Goal: Complete application form: Complete application form

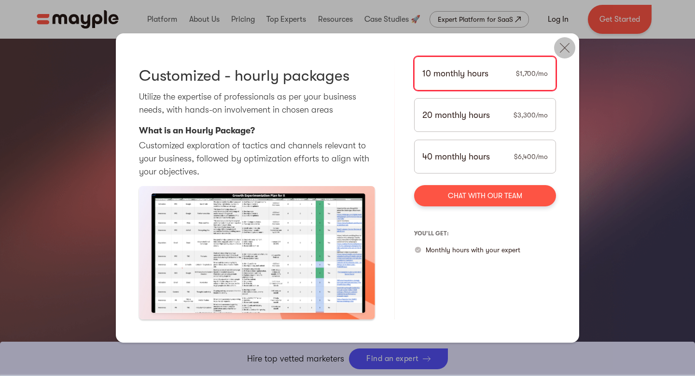
click at [566, 52] on img at bounding box center [564, 47] width 21 height 21
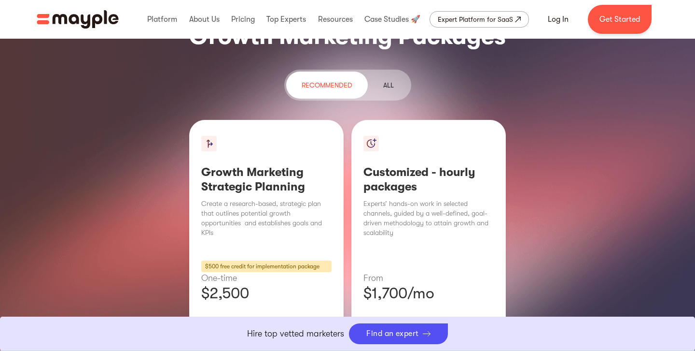
scroll to position [1209, 0]
click at [271, 347] on div "Learn More" at bounding box center [266, 357] width 130 height 20
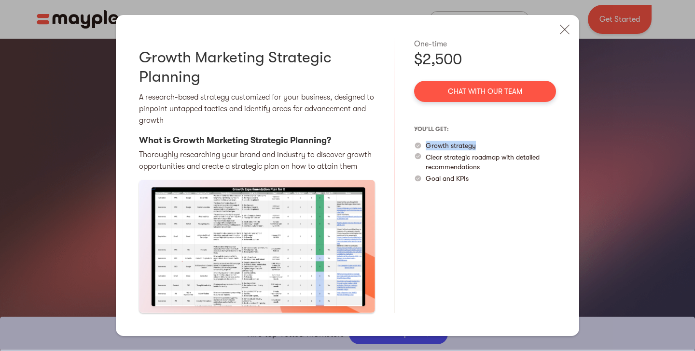
drag, startPoint x: 478, startPoint y: 145, endPoint x: 425, endPoint y: 144, distance: 52.6
click at [425, 144] on div "Growth strategy" at bounding box center [485, 145] width 142 height 10
drag, startPoint x: 486, startPoint y: 166, endPoint x: 428, endPoint y: 157, distance: 58.1
click at [428, 157] on p "Clear strategic roadmap with detailed recommendations" at bounding box center [491, 161] width 130 height 19
drag, startPoint x: 471, startPoint y: 179, endPoint x: 420, endPoint y: 186, distance: 51.3
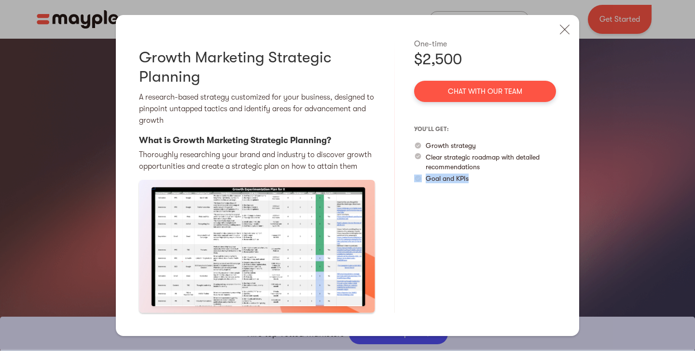
click at [420, 185] on div "One-time $2,500 Chat with our team you’ll get: Growth strategy Clear strategic …" at bounding box center [485, 175] width 142 height 274
click at [469, 217] on div "One-time $2,500 Chat with our team you’ll get: Growth strategy Clear strategic …" at bounding box center [485, 175] width 142 height 274
drag, startPoint x: 468, startPoint y: 53, endPoint x: 411, endPoint y: 42, distance: 58.0
click at [411, 42] on div "Growth Marketing Strategic Planning A research-based strategy customized for yo…" at bounding box center [347, 175] width 463 height 321
click at [558, 29] on img at bounding box center [564, 29] width 21 height 21
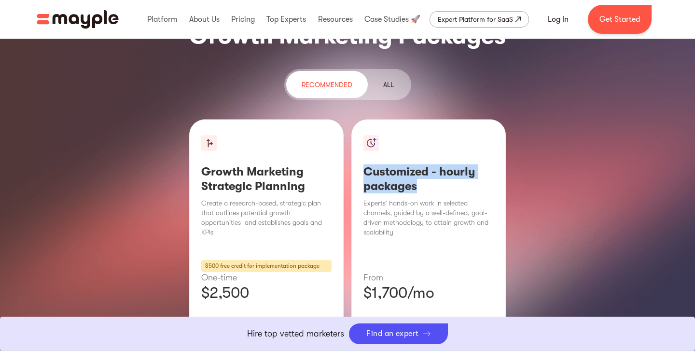
drag, startPoint x: 428, startPoint y: 111, endPoint x: 362, endPoint y: 97, distance: 67.6
click at [360, 119] on div "Customized - hourly packages Experts’ hands-on work in selected channels, guide…" at bounding box center [428, 251] width 154 height 264
click at [432, 347] on div "Learn More" at bounding box center [429, 357] width 130 height 20
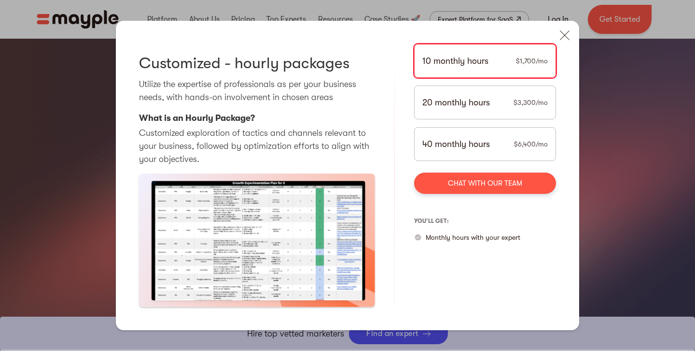
click at [495, 105] on div "20 monthly hours $3,300/mo" at bounding box center [485, 102] width 142 height 34
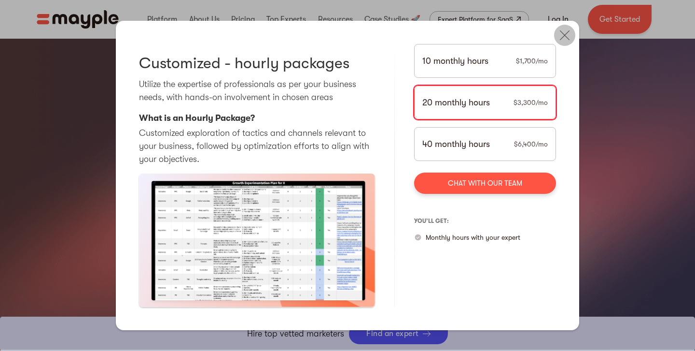
click at [563, 44] on img at bounding box center [564, 35] width 21 height 21
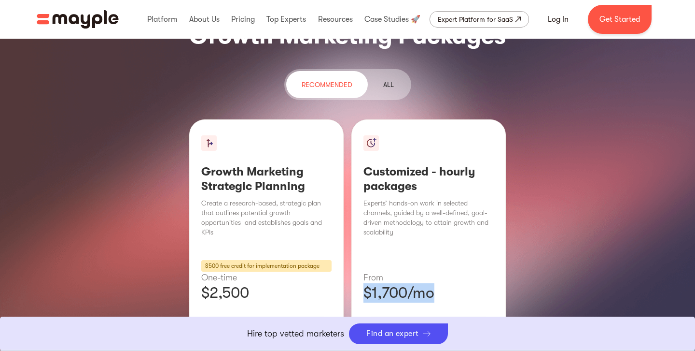
drag, startPoint x: 439, startPoint y: 213, endPoint x: 365, endPoint y: 210, distance: 73.9
click at [365, 283] on p "$1,700/mo" at bounding box center [429, 292] width 130 height 19
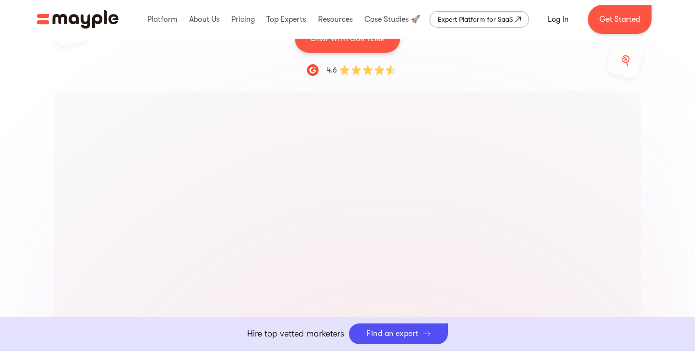
scroll to position [0, 0]
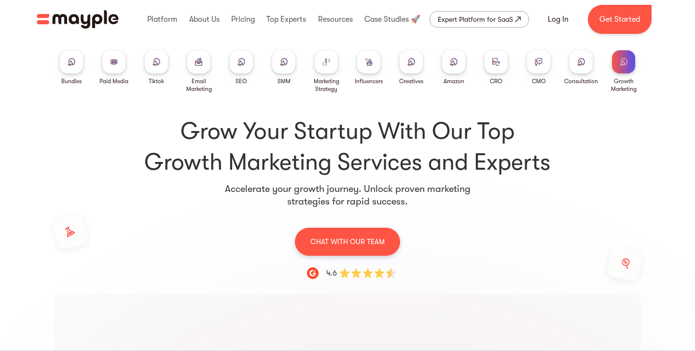
click at [110, 57] on div at bounding box center [113, 61] width 23 height 23
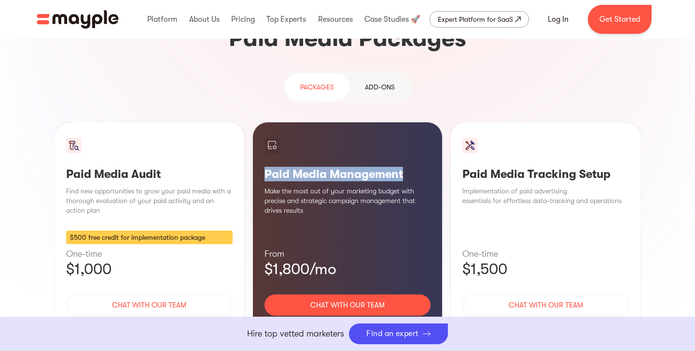
drag, startPoint x: 419, startPoint y: 99, endPoint x: 260, endPoint y: 99, distance: 158.8
click at [260, 122] on div "Paid Media Management Make the most out of your marketing budget with precise a…" at bounding box center [347, 241] width 191 height 238
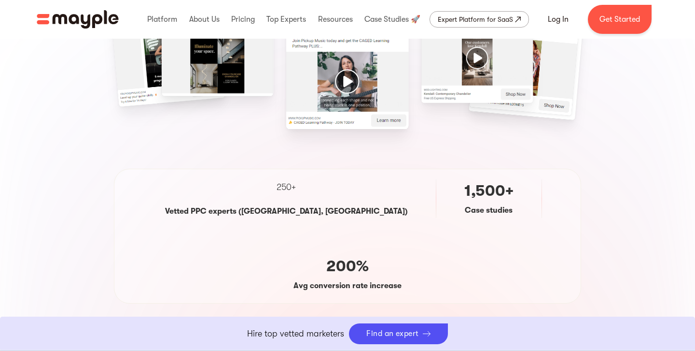
scroll to position [289, 0]
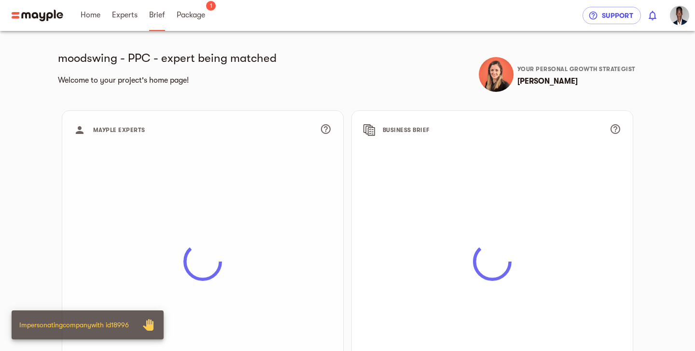
click at [154, 12] on span "Brief" at bounding box center [157, 15] width 16 height 12
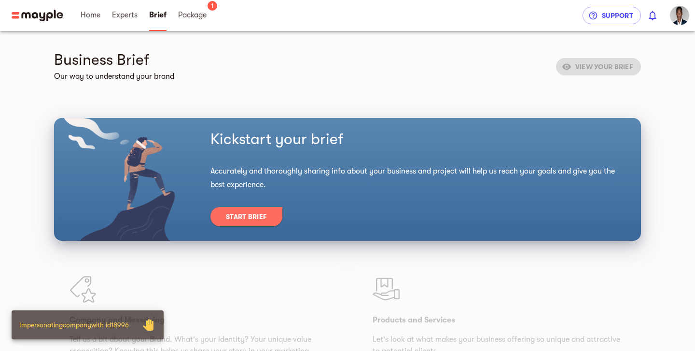
click at [242, 219] on span "Start Brief" at bounding box center [246, 216] width 41 height 12
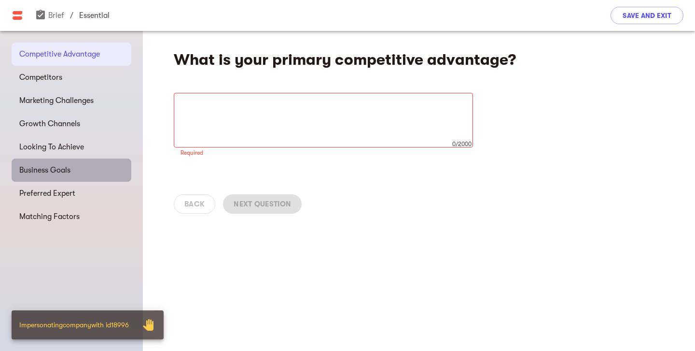
click at [61, 171] on span "Business Goals" at bounding box center [71, 170] width 104 height 12
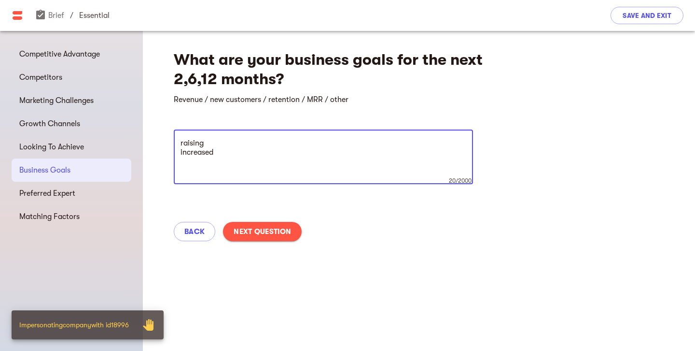
click at [261, 151] on textarea "raising increased" at bounding box center [324, 157] width 286 height 37
click at [219, 144] on textarea "raising increased amount of paying users" at bounding box center [324, 157] width 286 height 37
click at [311, 151] on textarea "raising funds increased amount of paying users" at bounding box center [324, 157] width 286 height 37
click at [248, 142] on textarea "raising funds increased amount of paying users" at bounding box center [324, 157] width 286 height 37
click at [308, 165] on textarea "raising funds 1.5million pre seed USD increased amount of paying users" at bounding box center [324, 157] width 286 height 37
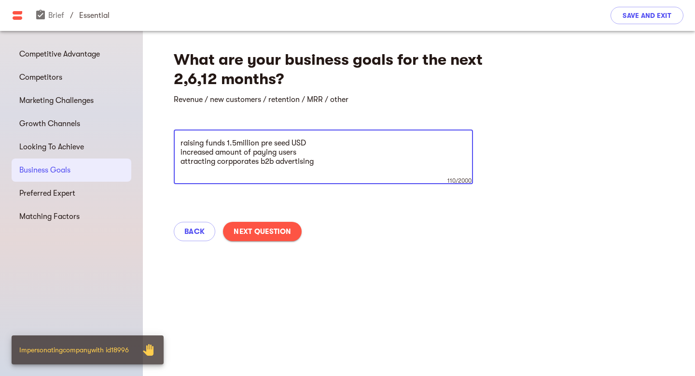
click at [237, 156] on textarea "raising funds 1.5million pre seed USD increased amount of paying users attracti…" at bounding box center [324, 157] width 286 height 37
click at [234, 159] on textarea "raising funds 1.5million pre seed USD increased amount of paying users attracti…" at bounding box center [324, 157] width 286 height 37
type textarea "raising funds 1.5million pre seed USD increased amount of paying users attracti…"
click at [88, 153] on div "Looking To Achieve" at bounding box center [72, 146] width 120 height 23
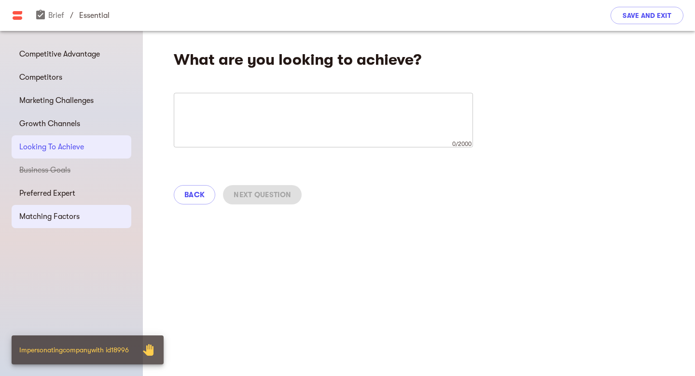
click at [83, 214] on span "Matching Factors" at bounding box center [71, 216] width 104 height 12
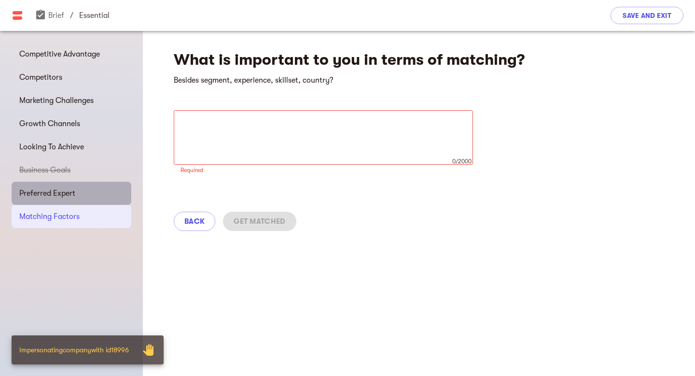
click at [86, 202] on div "Preferred Expert" at bounding box center [72, 193] width 120 height 23
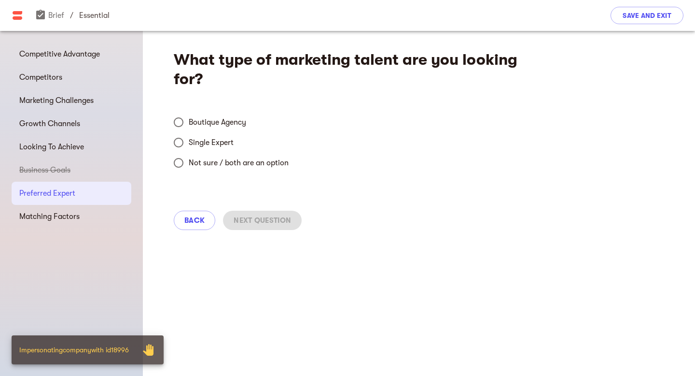
click at [229, 144] on span "Single Expert" at bounding box center [211, 143] width 45 height 12
click at [189, 144] on input "Single Expert" at bounding box center [178, 142] width 20 height 20
radio input "true"
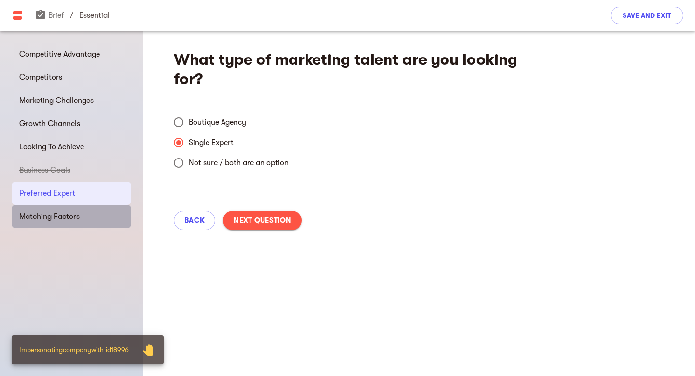
click at [87, 220] on span "Matching Factors" at bounding box center [71, 216] width 104 height 12
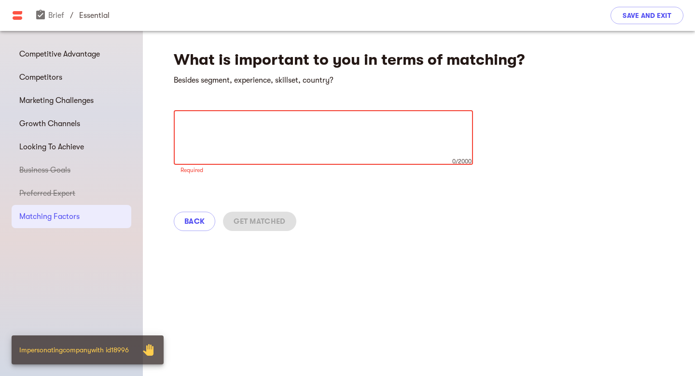
click at [230, 136] on textarea at bounding box center [324, 137] width 286 height 37
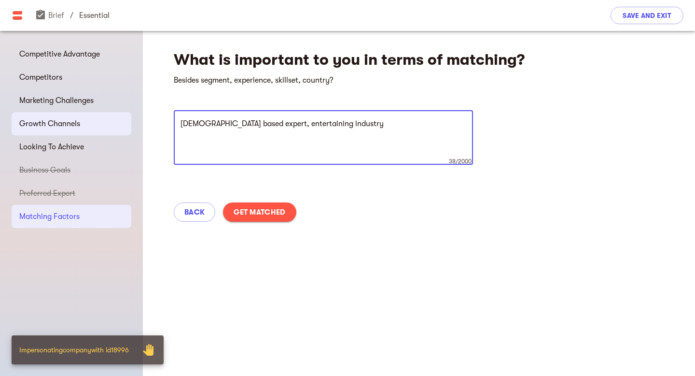
type textarea "US based expert, entertaining industry"
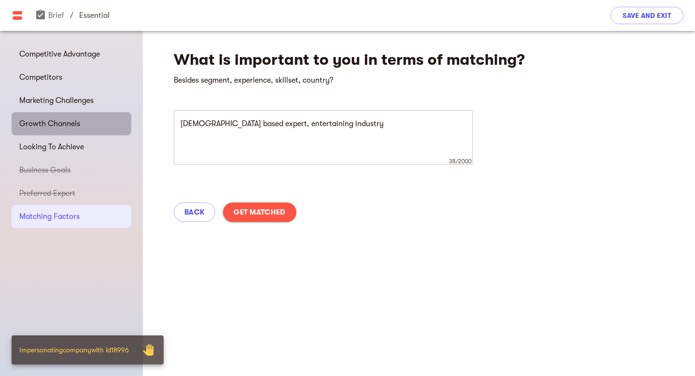
click at [71, 133] on div "Growth Channels" at bounding box center [72, 123] width 120 height 23
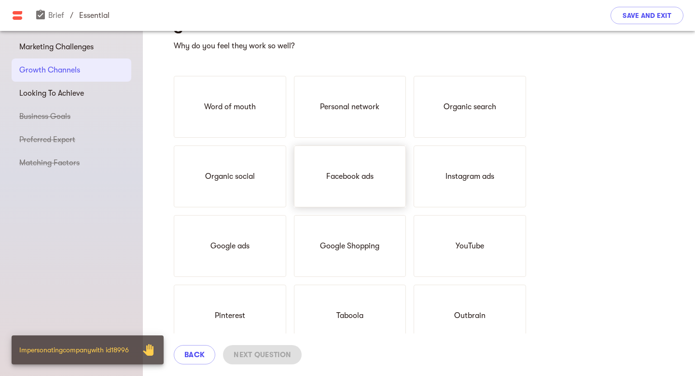
scroll to position [43, 0]
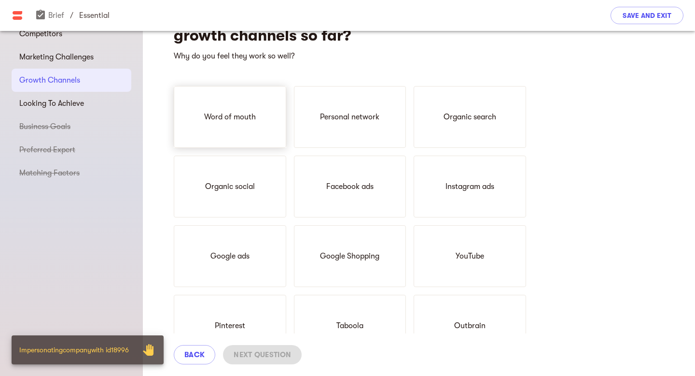
click at [245, 126] on div "Word of mouth" at bounding box center [230, 117] width 112 height 62
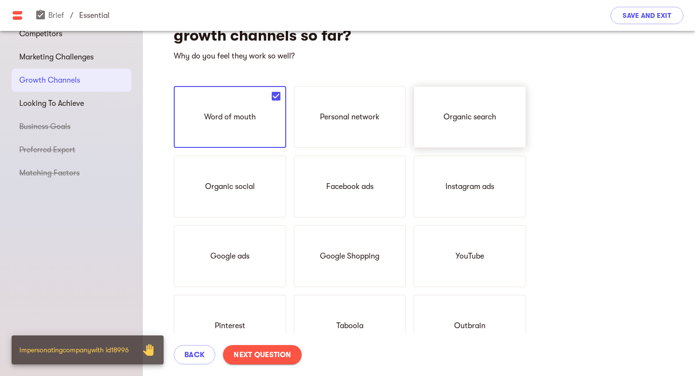
click at [454, 125] on div "Organic search" at bounding box center [470, 117] width 112 height 62
drag, startPoint x: 332, startPoint y: 127, endPoint x: 297, endPoint y: 214, distance: 93.6
click at [332, 128] on div "Personal network" at bounding box center [350, 117] width 112 height 62
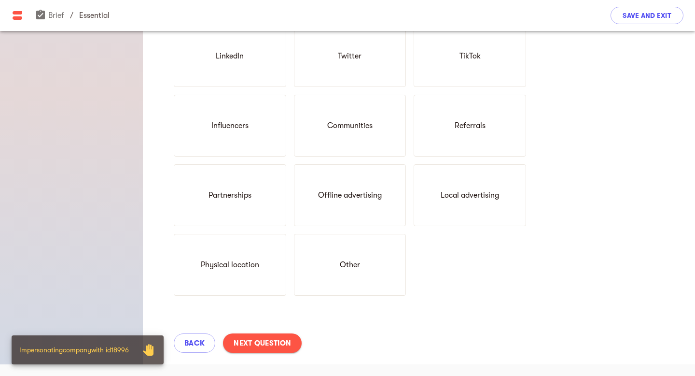
scroll to position [382, 0]
click at [370, 267] on div "Other" at bounding box center [350, 265] width 112 height 62
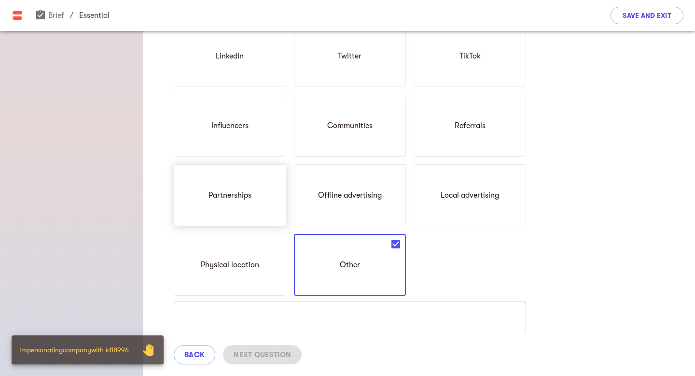
click at [259, 205] on div "Partnerships" at bounding box center [230, 195] width 112 height 62
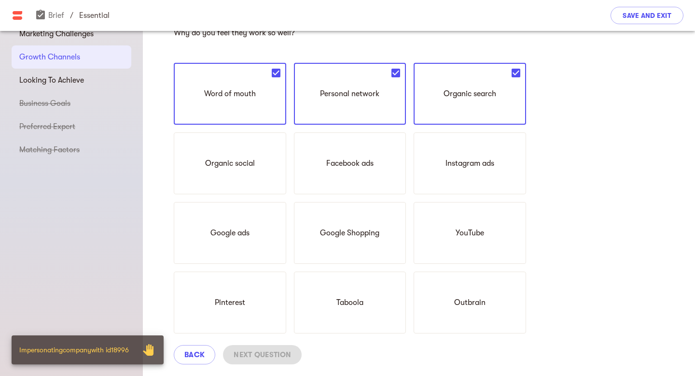
scroll to position [0, 0]
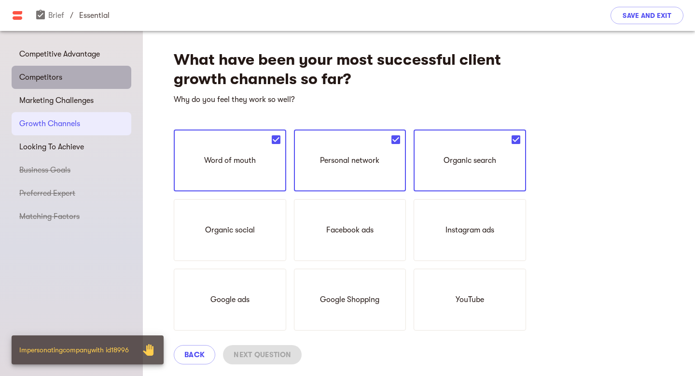
click at [61, 77] on span "Competitors" at bounding box center [71, 77] width 104 height 12
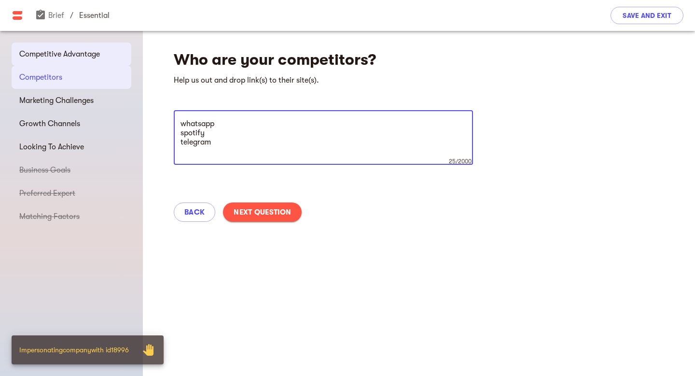
type textarea "whatsapp spotify telegram"
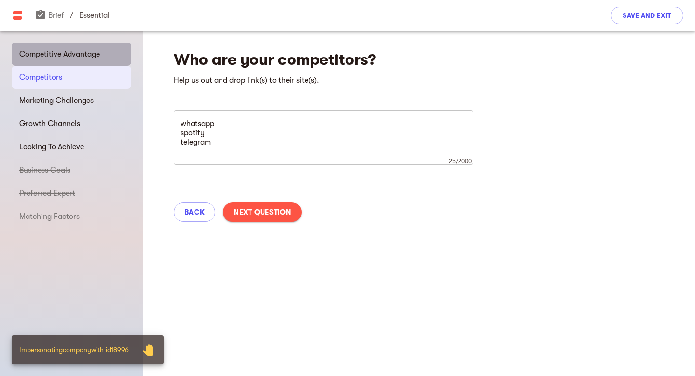
click at [96, 45] on div "Competitive Advantage" at bounding box center [72, 53] width 120 height 23
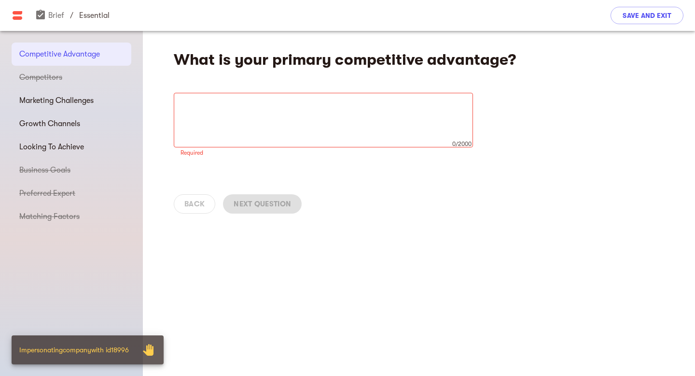
click at [213, 117] on textarea at bounding box center [324, 120] width 286 height 37
paste textarea "A.I. DRIVEN MOOD DETECTION TO ENHANCE CONVERSATIONS WITH PERFECTLY MATCHED INST…"
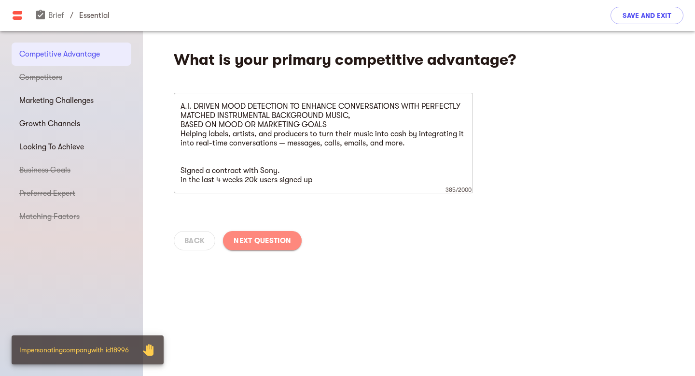
click at [256, 243] on span "Next Question" at bounding box center [262, 241] width 57 height 12
type textarea "whatsapp spotify telegram"
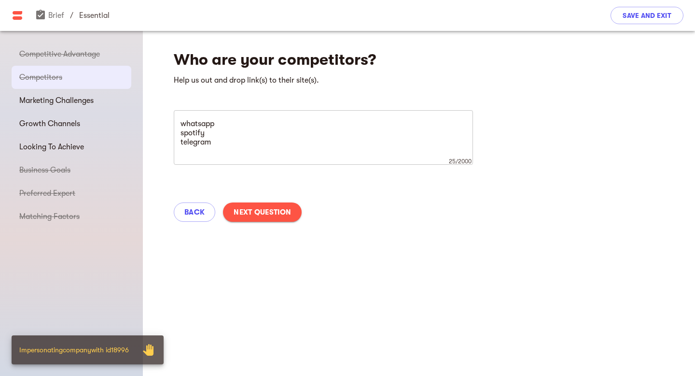
click at [262, 218] on button "Next Question" at bounding box center [262, 211] width 79 height 19
click at [262, 217] on div "Who are your competitors? Help us out and drop link(s) to their site(s). whatsa…" at bounding box center [419, 132] width 552 height 202
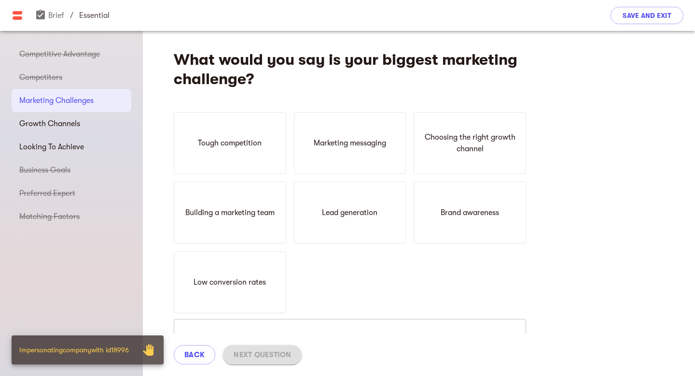
click at [262, 217] on p "Building a marketing team" at bounding box center [229, 213] width 89 height 12
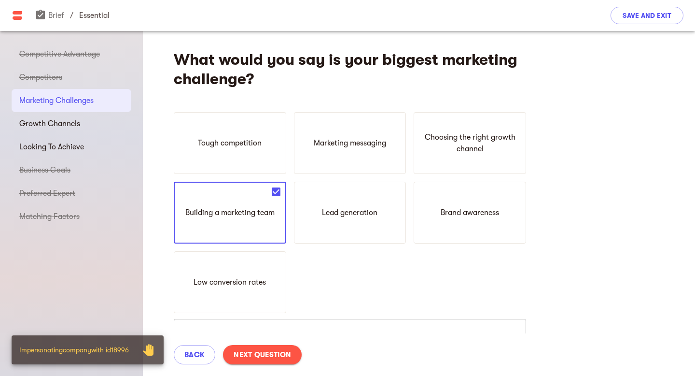
click at [262, 217] on p "Building a marketing team" at bounding box center [229, 213] width 89 height 12
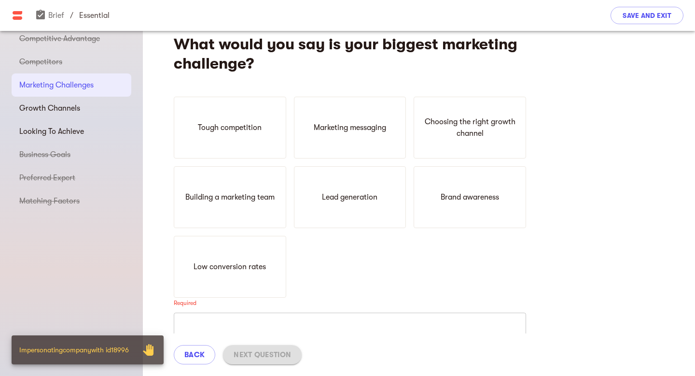
scroll to position [12, 0]
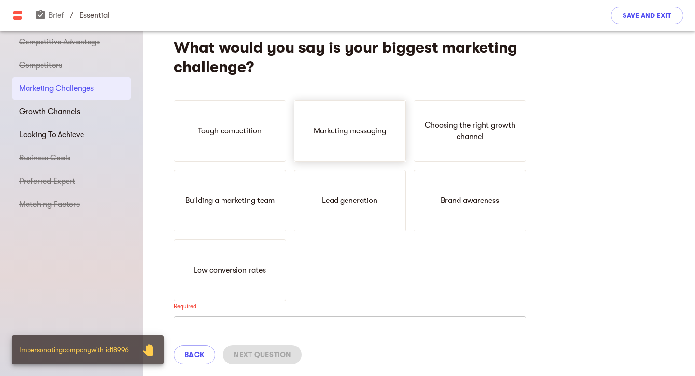
click at [343, 126] on p "Marketing messaging" at bounding box center [350, 131] width 72 height 12
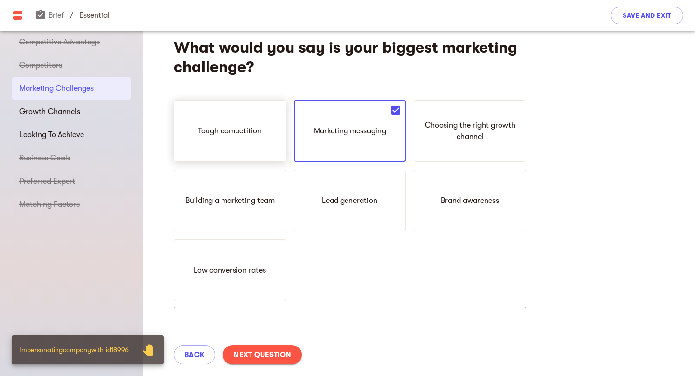
click at [257, 124] on div "Tough competition" at bounding box center [230, 131] width 112 height 62
click at [256, 206] on p "Building a marketing team" at bounding box center [229, 201] width 89 height 12
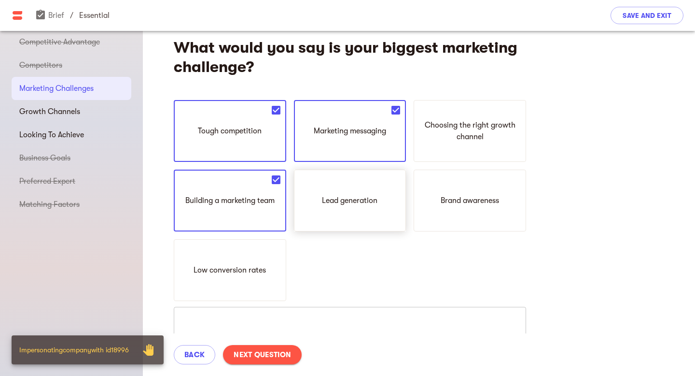
click at [319, 207] on div "Lead generation" at bounding box center [350, 200] width 112 height 62
click at [441, 202] on p "Brand awareness" at bounding box center [470, 201] width 58 height 12
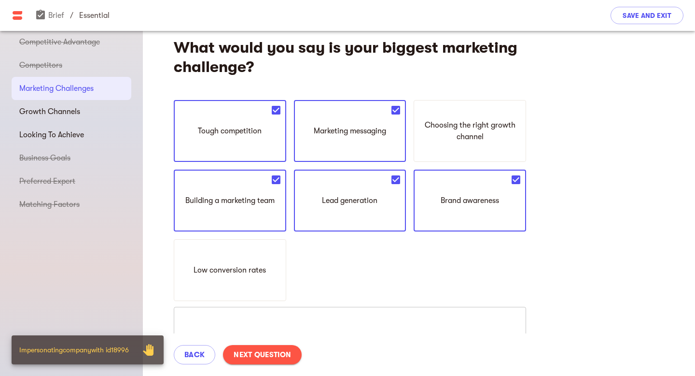
click at [286, 264] on div "Tough competition Marketing messaging Choosing the right growth channel Buildin…" at bounding box center [350, 200] width 352 height 201
click at [446, 150] on div "Choosing the right growth channel" at bounding box center [470, 131] width 112 height 62
click at [253, 350] on button "Next Question" at bounding box center [262, 354] width 79 height 19
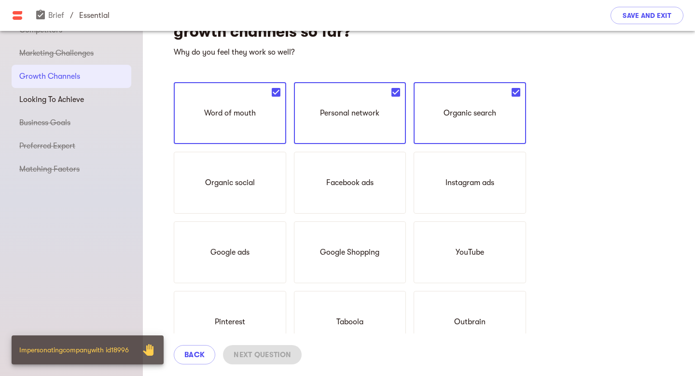
scroll to position [0, 0]
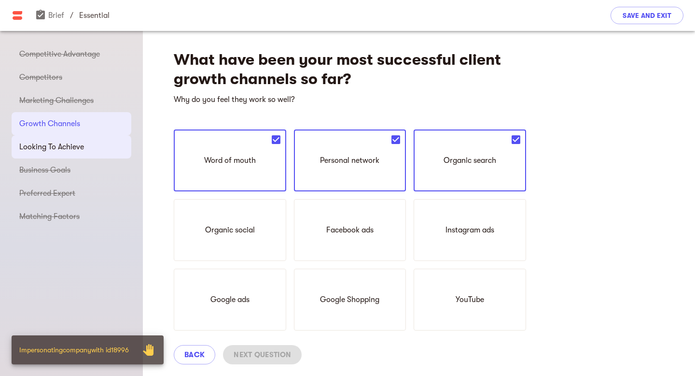
click at [56, 154] on div "Looking To Achieve" at bounding box center [72, 146] width 120 height 23
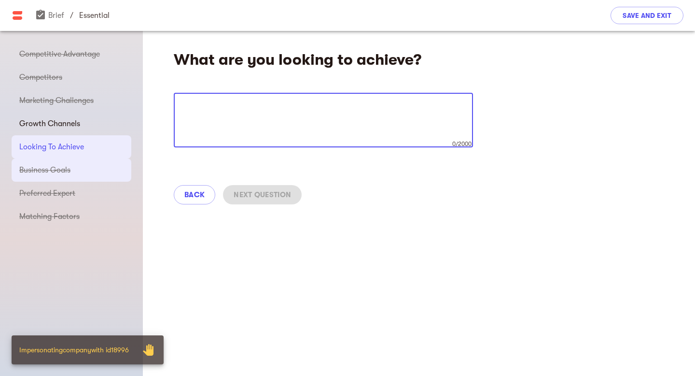
click at [58, 173] on span "Business Goals" at bounding box center [71, 170] width 104 height 12
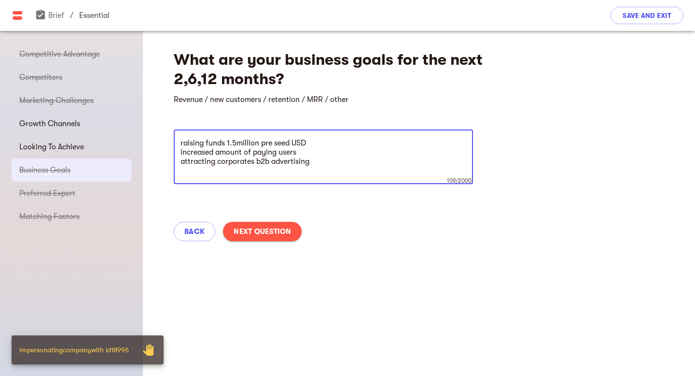
click at [291, 158] on textarea "raising funds 1.5million pre seed USD increased amount of paying users attracti…" at bounding box center [324, 157] width 286 height 37
click at [330, 165] on textarea "raising funds 1.5million pre seed USD increased amount of paying users attracti…" at bounding box center [324, 157] width 286 height 37
drag, startPoint x: 330, startPoint y: 165, endPoint x: 147, endPoint y: 121, distance: 188.6
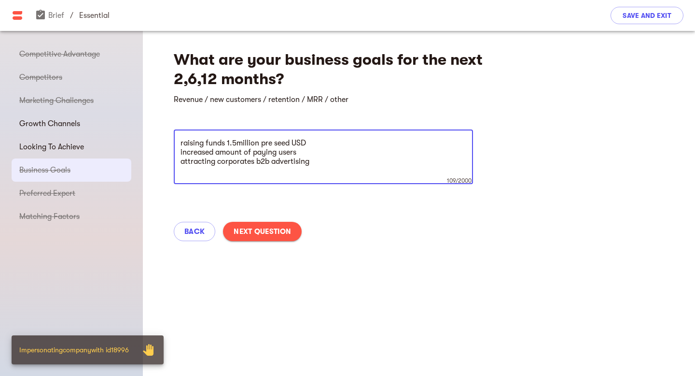
click at [147, 121] on div "What are your business goals for the next 2,6,12 months? Revenue / new customer…" at bounding box center [419, 142] width 552 height 223
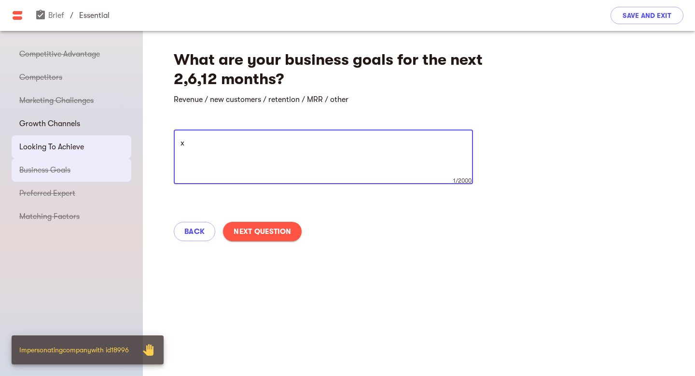
type textarea "x"
click at [85, 154] on div "Looking To Achieve" at bounding box center [72, 146] width 120 height 23
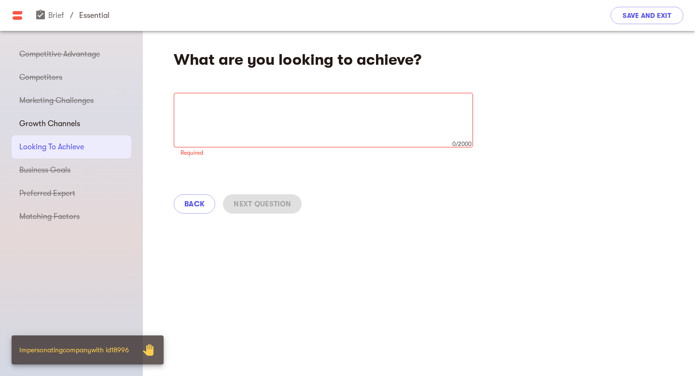
drag, startPoint x: 252, startPoint y: 144, endPoint x: 225, endPoint y: 99, distance: 52.2
click at [225, 99] on div "x 0/2000 ​" at bounding box center [323, 120] width 299 height 55
paste textarea "A.I. DRIVEN MOOD DETECTION TO ENHANCE CONVERSATIONS WITH PERFECTLY MATCHED INST…"
type textarea "A.I. DRIVEN MOOD DETECTION TO ENHANCE CONVERSATIONS WITH PERFECTLY MATCHED INST…"
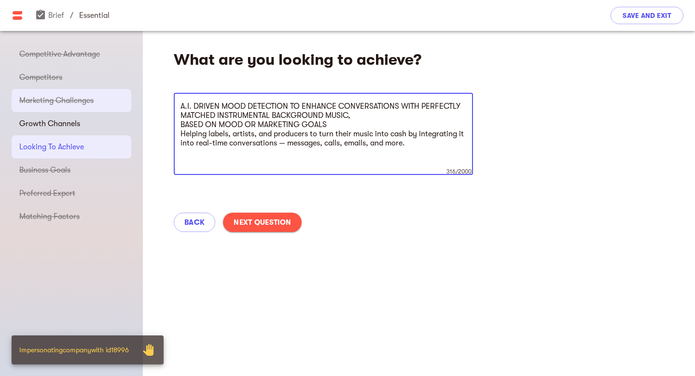
drag, startPoint x: 406, startPoint y: 160, endPoint x: 114, endPoint y: 98, distance: 298.1
click at [112, 99] on div "Competitive Advantage Competitors Marketing Challenges Growth Channels Looking …" at bounding box center [347, 203] width 695 height 345
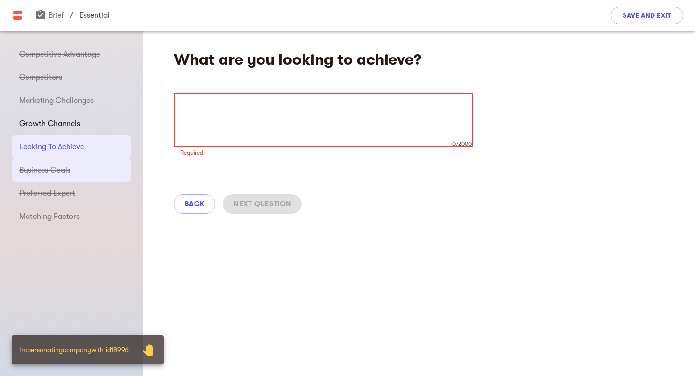
click at [74, 170] on span "Business Goals" at bounding box center [71, 170] width 104 height 12
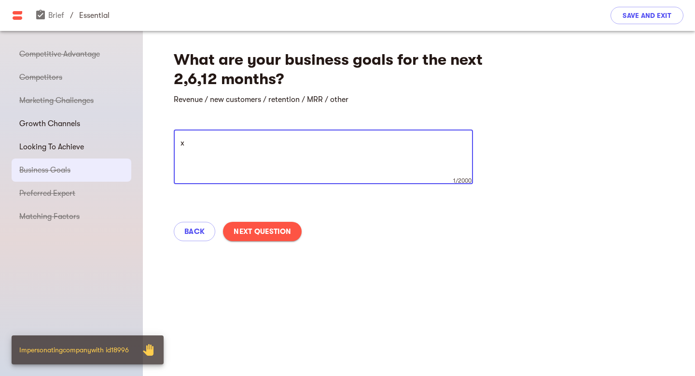
click at [203, 144] on textarea "x" at bounding box center [324, 157] width 286 height 37
drag, startPoint x: 340, startPoint y: 160, endPoint x: 154, endPoint y: 137, distance: 186.8
click at [154, 137] on div "What are your business goals for the next 2,6,12 months? Revenue / new customer…" at bounding box center [419, 142] width 552 height 223
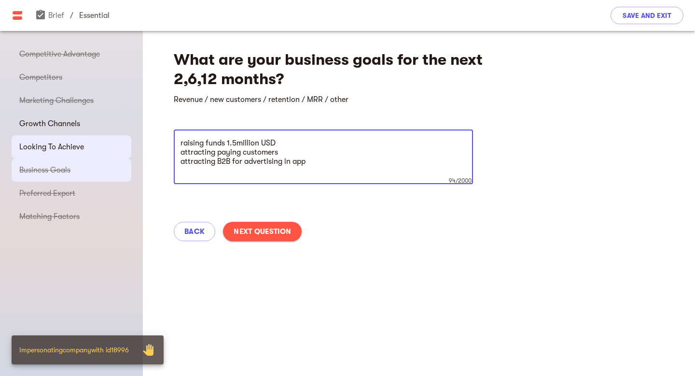
type textarea "raising funds 1.5million USD attracting paying customers attracting B2B for adv…"
click at [85, 145] on span "Looking To Achieve" at bounding box center [71, 147] width 104 height 12
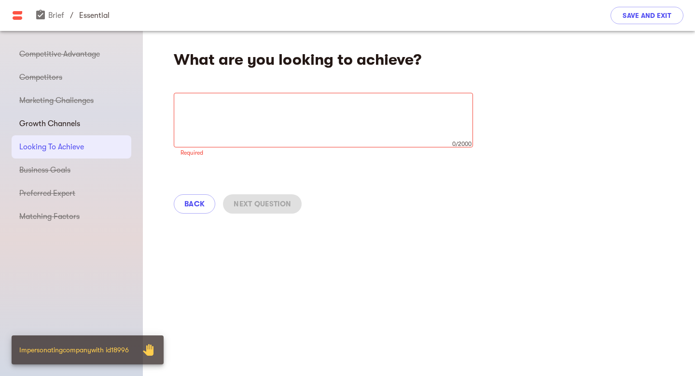
click at [222, 138] on div "x 0/2000 ​" at bounding box center [323, 120] width 299 height 55
paste textarea "raising funds 1.5million USD attracting paying customers attracting B2B for adv…"
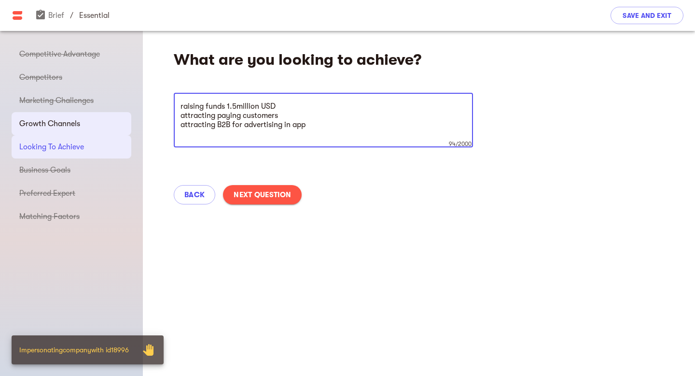
type textarea "raising funds 1.5million USD attracting paying customers attracting B2B for adv…"
click at [62, 115] on div "Growth Channels" at bounding box center [72, 123] width 120 height 23
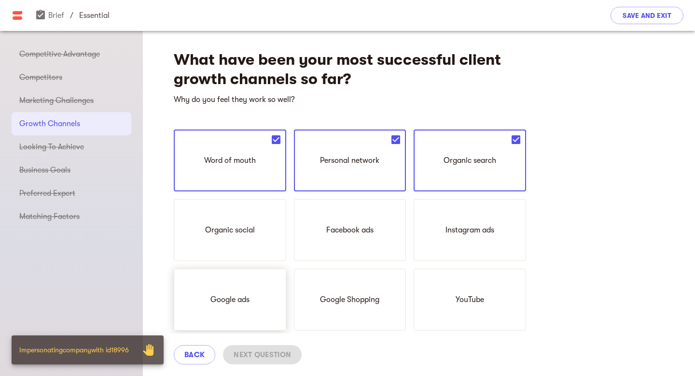
click at [215, 288] on div "Google ads" at bounding box center [230, 299] width 112 height 62
click at [243, 312] on div "Google ads" at bounding box center [230, 299] width 112 height 62
click at [633, 14] on span "Save and Exit" at bounding box center [647, 16] width 49 height 12
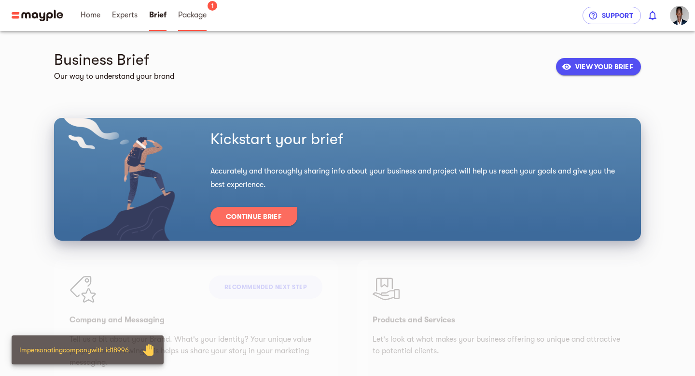
click at [195, 19] on span "Package" at bounding box center [192, 15] width 28 height 12
